Goal: Navigation & Orientation: Understand site structure

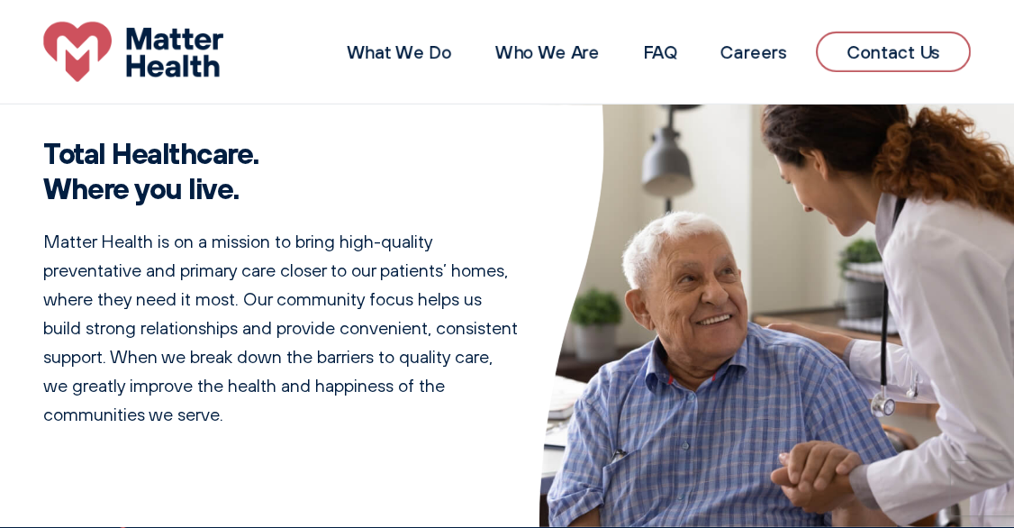
click at [989, 35] on div "What We Do Who We Are FAQ Careers Contact Us" at bounding box center [507, 52] width 1014 height 60
click at [423, 52] on link "What We Do" at bounding box center [399, 52] width 105 height 23
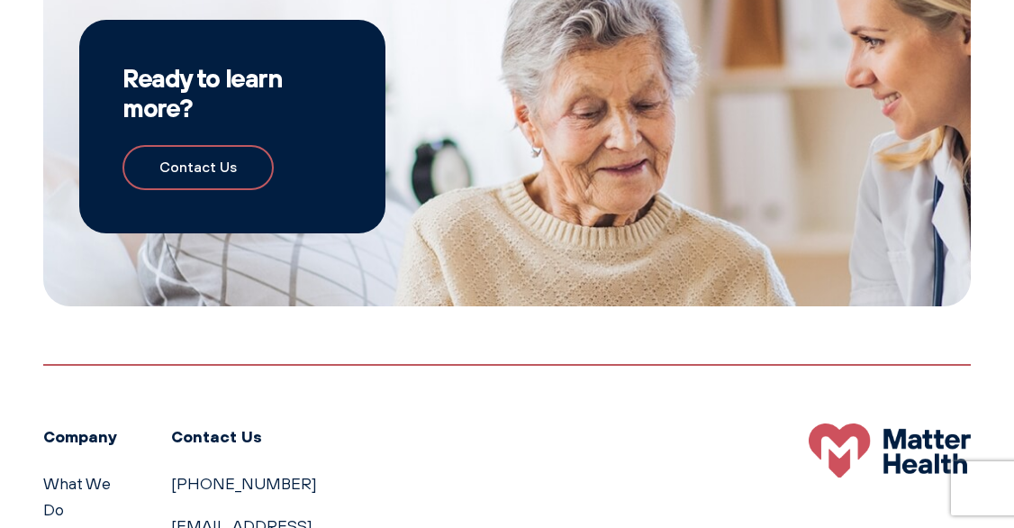
scroll to position [1675, 0]
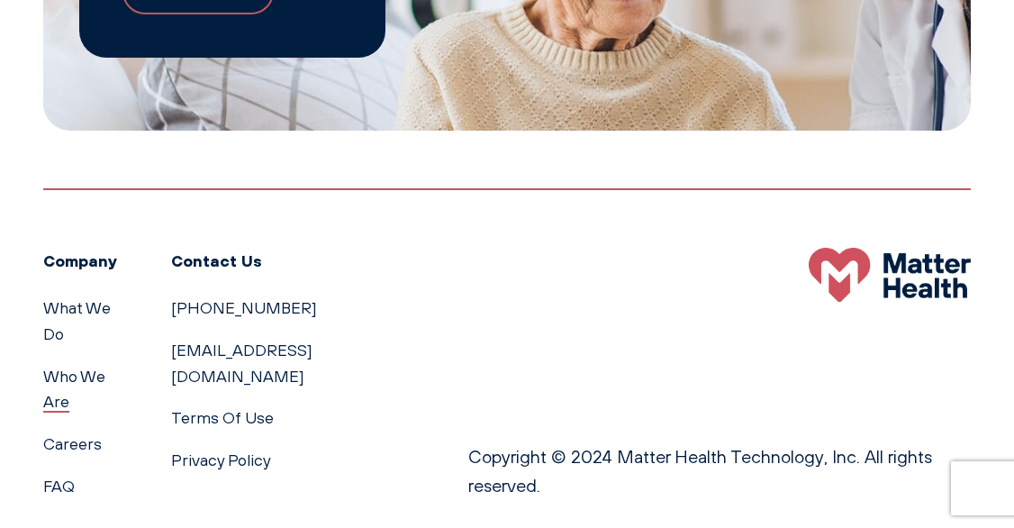
click at [57, 366] on link "Who We Are" at bounding box center [74, 388] width 62 height 45
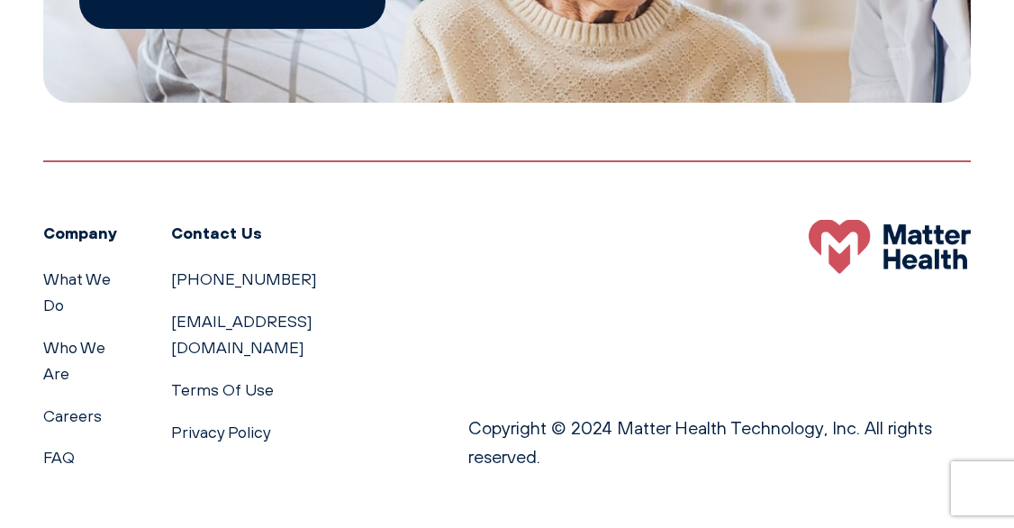
scroll to position [1674, 0]
